Goal: Task Accomplishment & Management: Complete application form

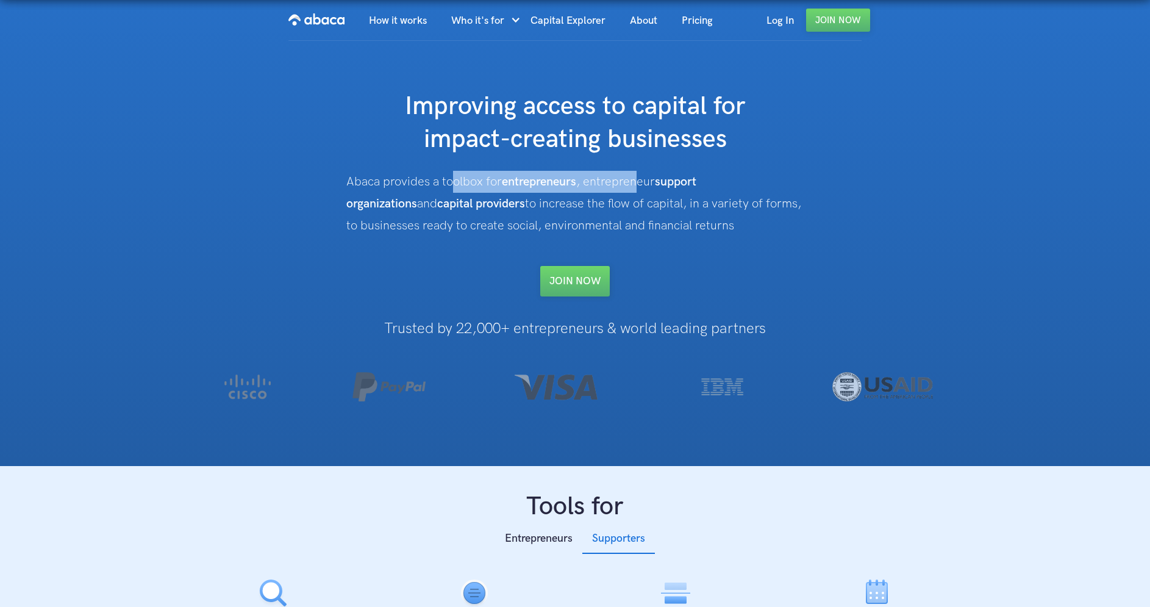
drag, startPoint x: 468, startPoint y: 183, endPoint x: 641, endPoint y: 190, distance: 172.7
click at [641, 190] on div "Abaca provides a toolbox for entrepreneurs , entrepreneur support organizations…" at bounding box center [574, 204] width 457 height 66
drag, startPoint x: 574, startPoint y: 184, endPoint x: 452, endPoint y: 220, distance: 127.1
click at [452, 220] on div "Abaca provides a toolbox for entrepreneurs , entrepreneur support organizations…" at bounding box center [574, 204] width 457 height 66
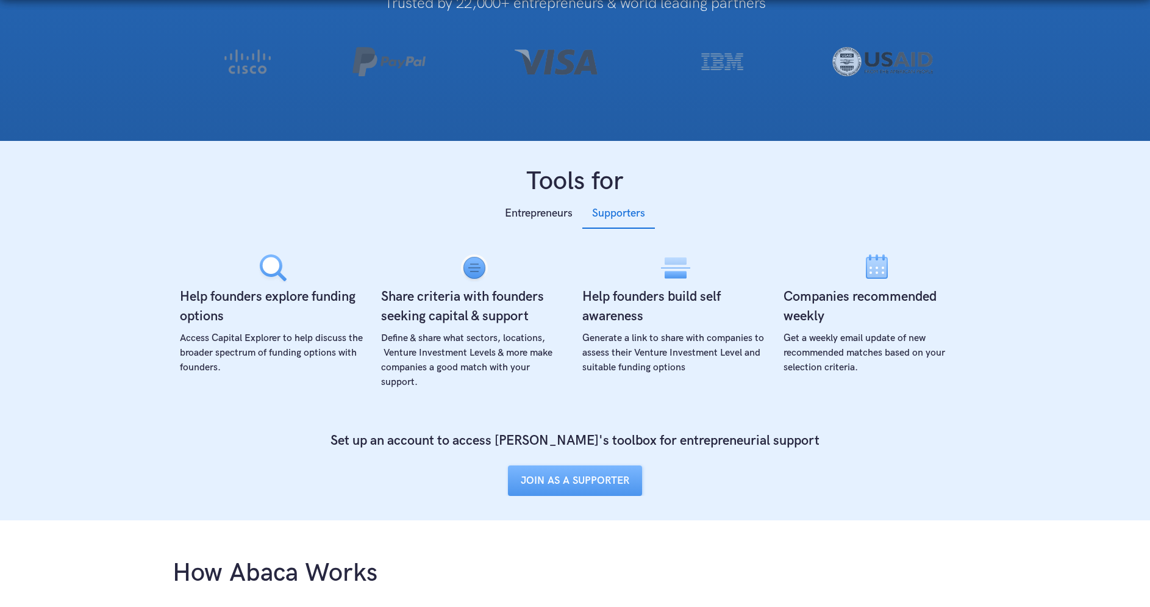
scroll to position [366, 0]
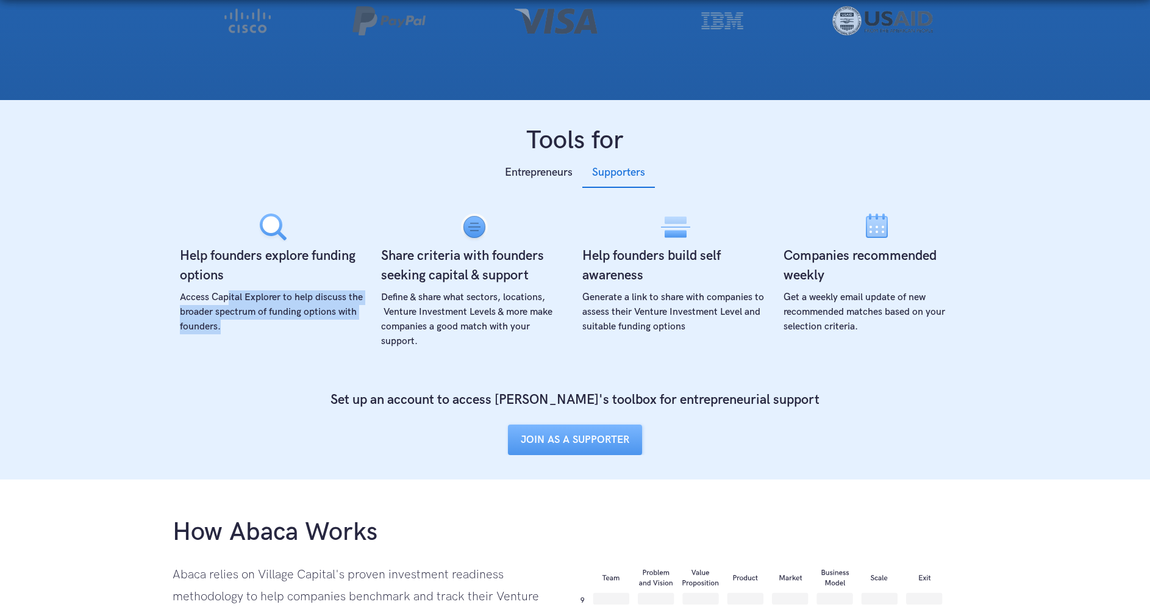
drag, startPoint x: 259, startPoint y: 290, endPoint x: 278, endPoint y: 321, distance: 36.9
click at [278, 321] on div "Access Capital Explorer to help discuss the broader spectrum of funding options…" at bounding box center [273, 312] width 187 height 44
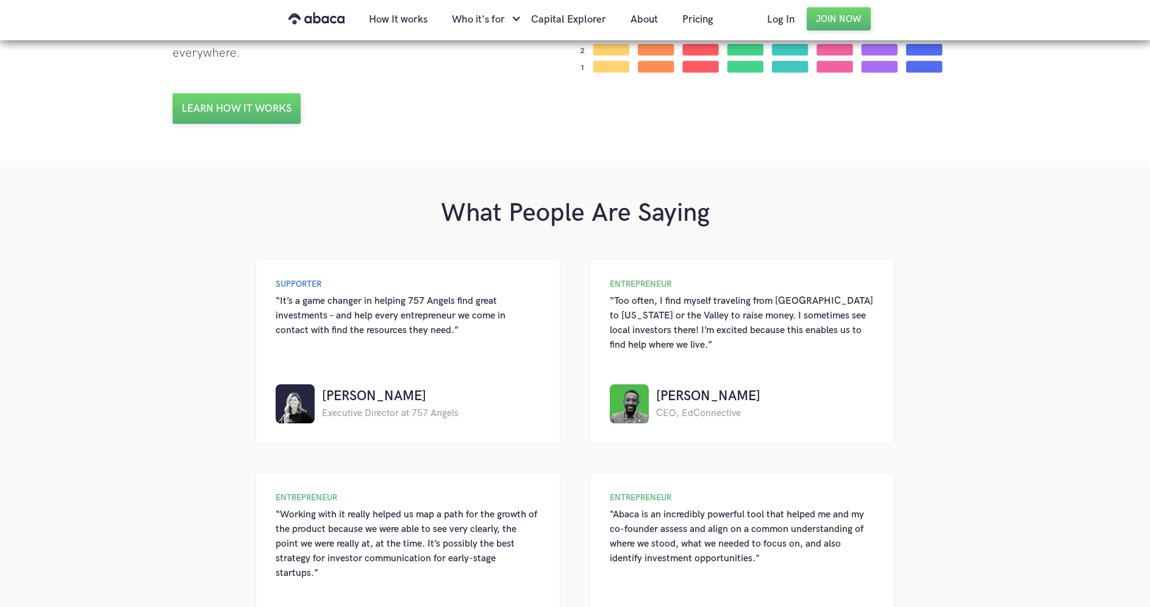
scroll to position [1097, 0]
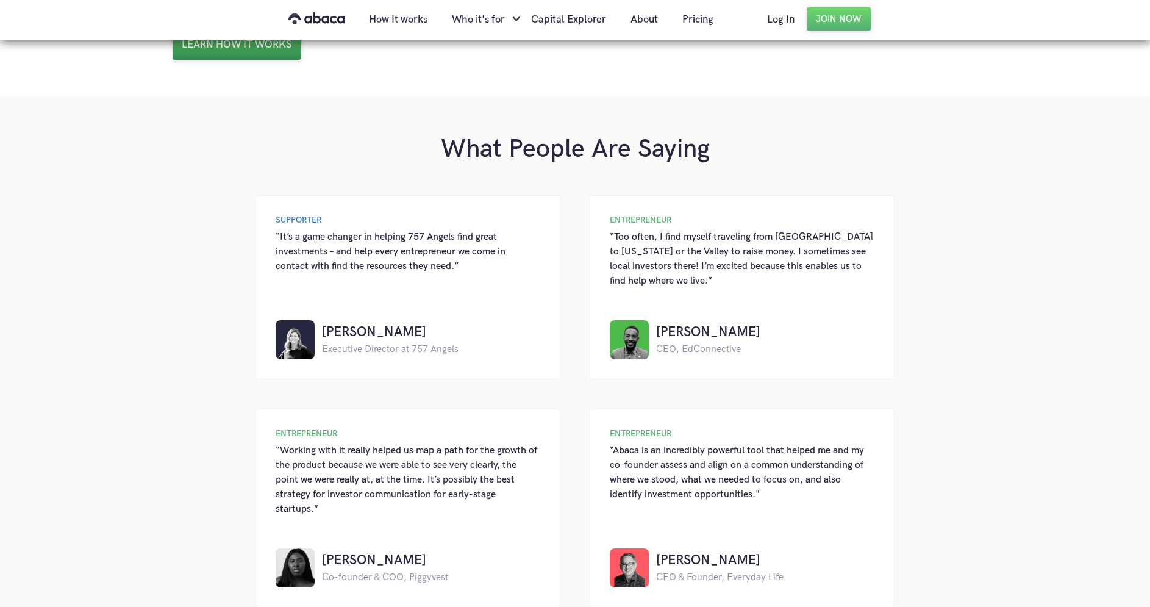
click at [213, 52] on link "Learn how it works" at bounding box center [237, 44] width 128 height 30
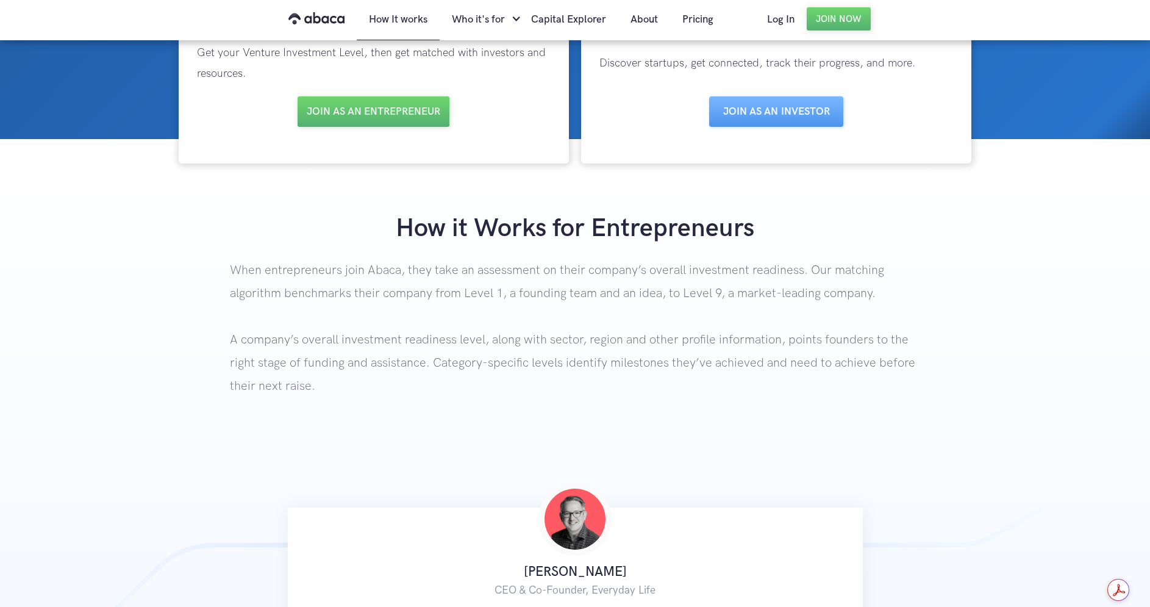
scroll to position [244, 0]
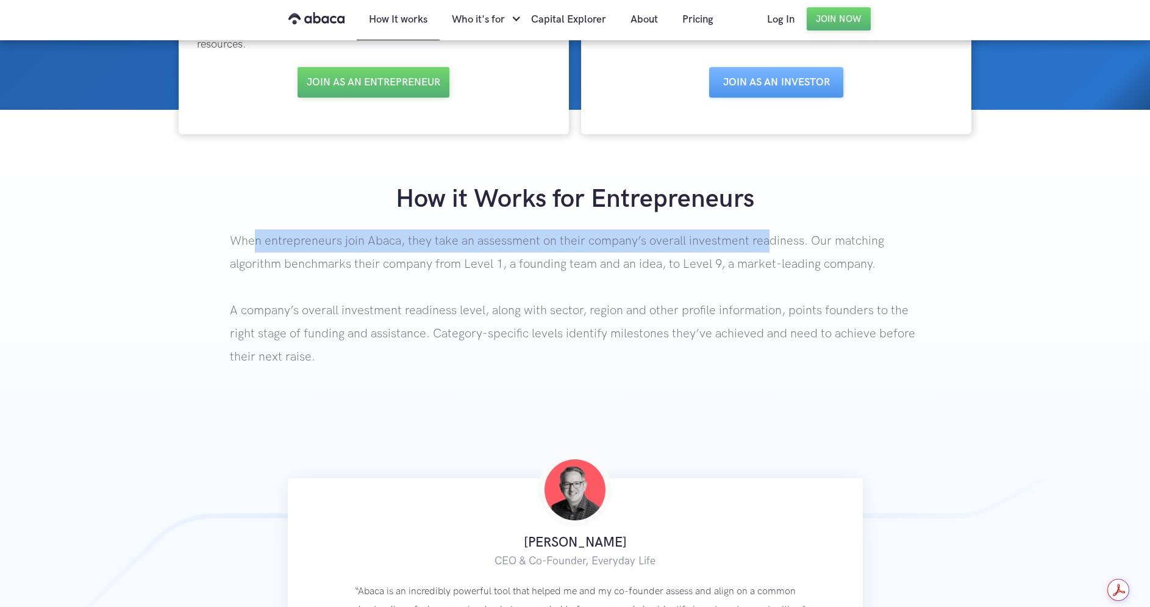
drag, startPoint x: 298, startPoint y: 244, endPoint x: 624, endPoint y: 237, distance: 325.7
click at [731, 244] on p "When entrepreneurs join Abaca, they take an assessment on their company’s overa…" at bounding box center [575, 323] width 690 height 188
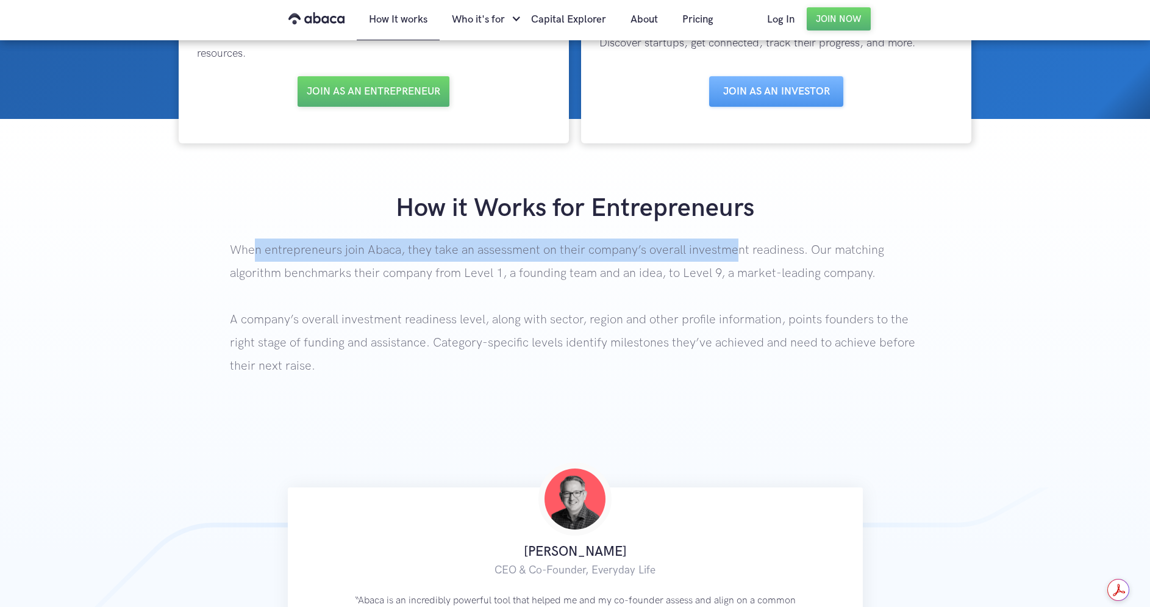
scroll to position [61, 0]
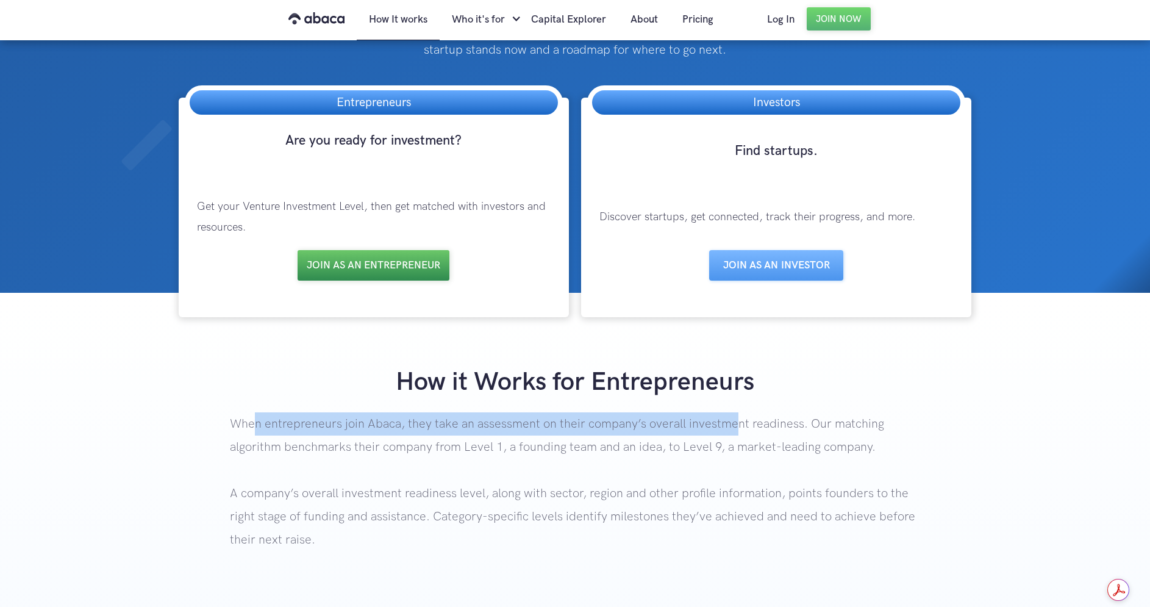
click at [384, 262] on link "Join as an entrepreneur" at bounding box center [374, 265] width 152 height 30
